Goal: Find specific page/section: Find specific page/section

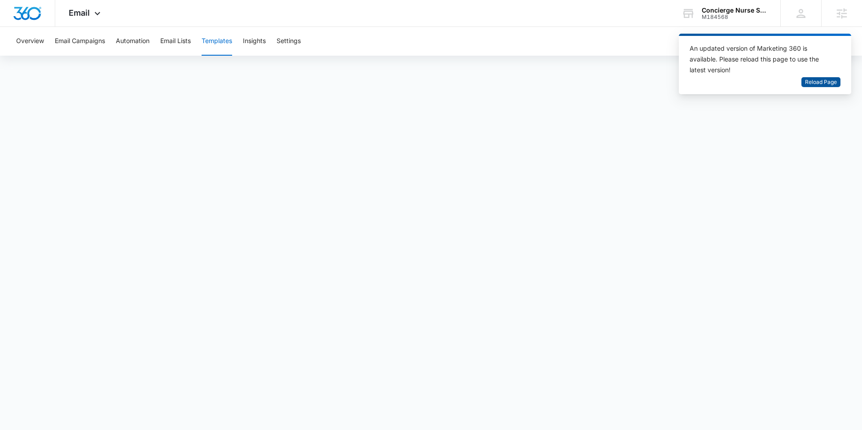
click at [814, 82] on span "Reload Page" at bounding box center [821, 82] width 32 height 9
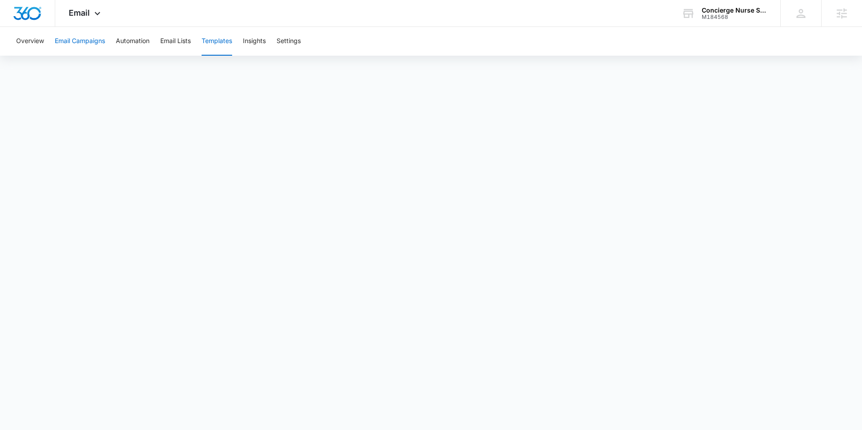
click at [83, 48] on button "Email Campaigns" at bounding box center [80, 41] width 50 height 29
click at [227, 44] on button "Templates" at bounding box center [217, 41] width 31 height 29
